Goal: Information Seeking & Learning: Learn about a topic

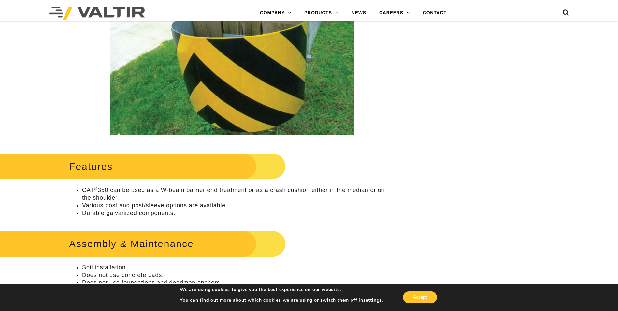
scroll to position [33, 0]
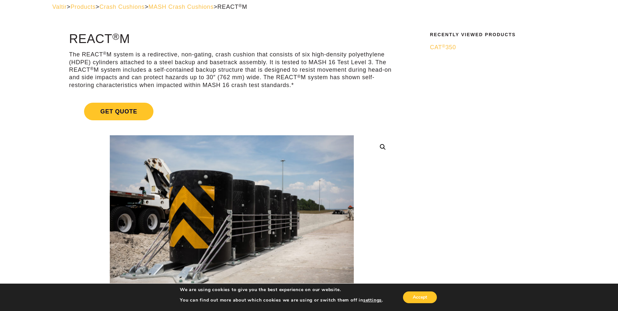
scroll to position [65, 0]
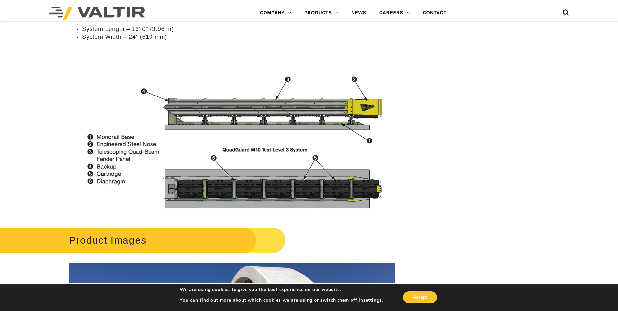
scroll to position [782, 0]
